Goal: Task Accomplishment & Management: Manage account settings

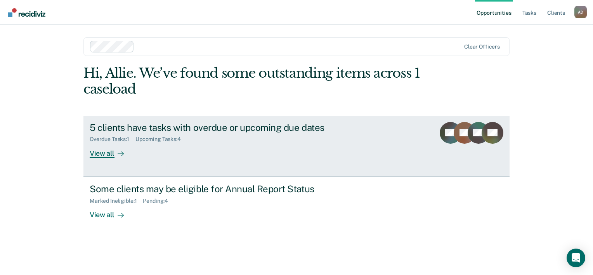
click at [163, 127] on div "5 clients have tasks with overdue or upcoming due dates" at bounding box center [226, 127] width 272 height 11
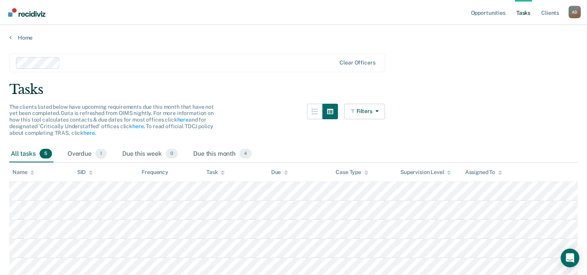
scroll to position [36, 0]
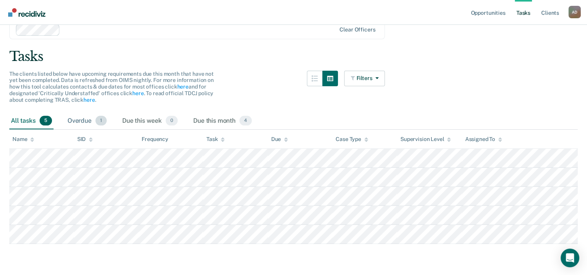
click at [83, 118] on div "Overdue 1" at bounding box center [87, 120] width 42 height 17
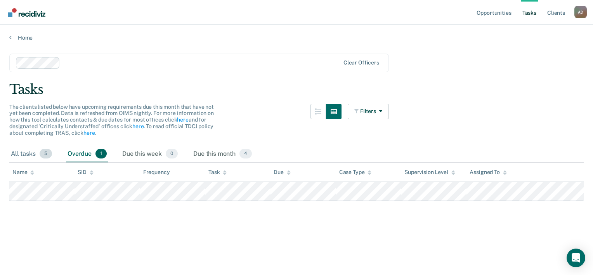
click at [27, 150] on div "All tasks 5" at bounding box center [31, 153] width 44 height 17
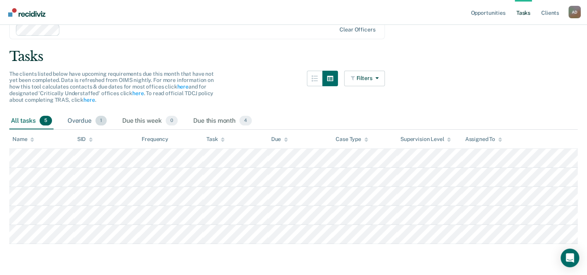
scroll to position [36, 0]
click at [205, 112] on div "Due this month 4" at bounding box center [223, 120] width 62 height 17
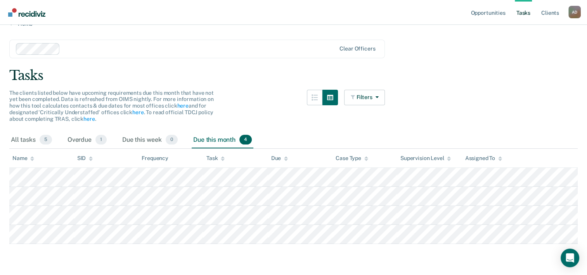
scroll to position [17, 0]
click at [214, 134] on div "Due this month 4" at bounding box center [223, 139] width 62 height 17
click at [20, 134] on div "All tasks 5" at bounding box center [31, 139] width 44 height 17
